Goal: Find specific page/section: Find specific page/section

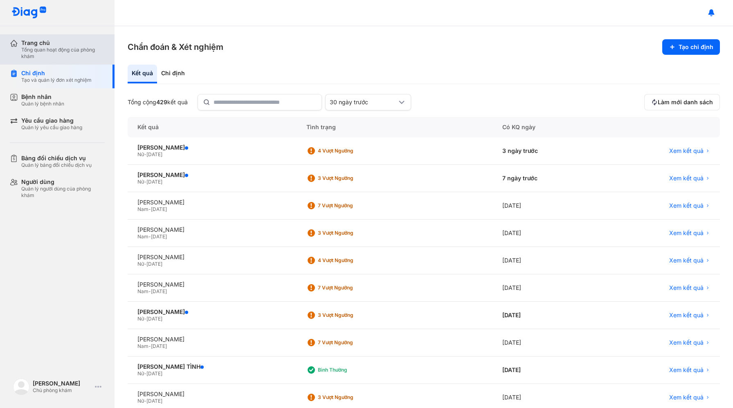
click at [56, 38] on div "Trang chủ Tổng quan hoạt động của phòng khám" at bounding box center [62, 49] width 105 height 30
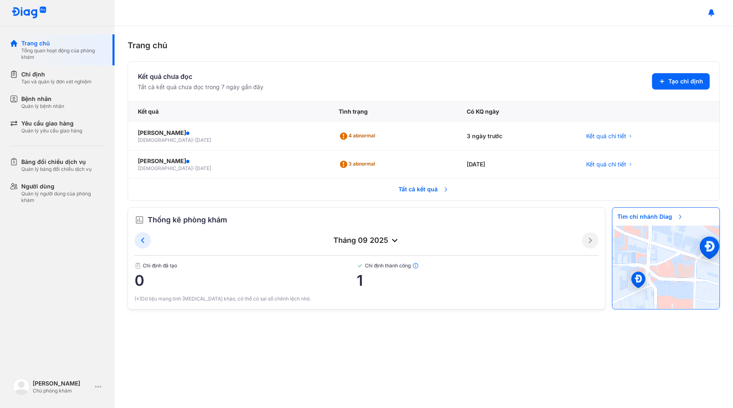
click at [433, 193] on span "Tất cả kết quả" at bounding box center [423, 189] width 61 height 18
